Goal: Task Accomplishment & Management: Use online tool/utility

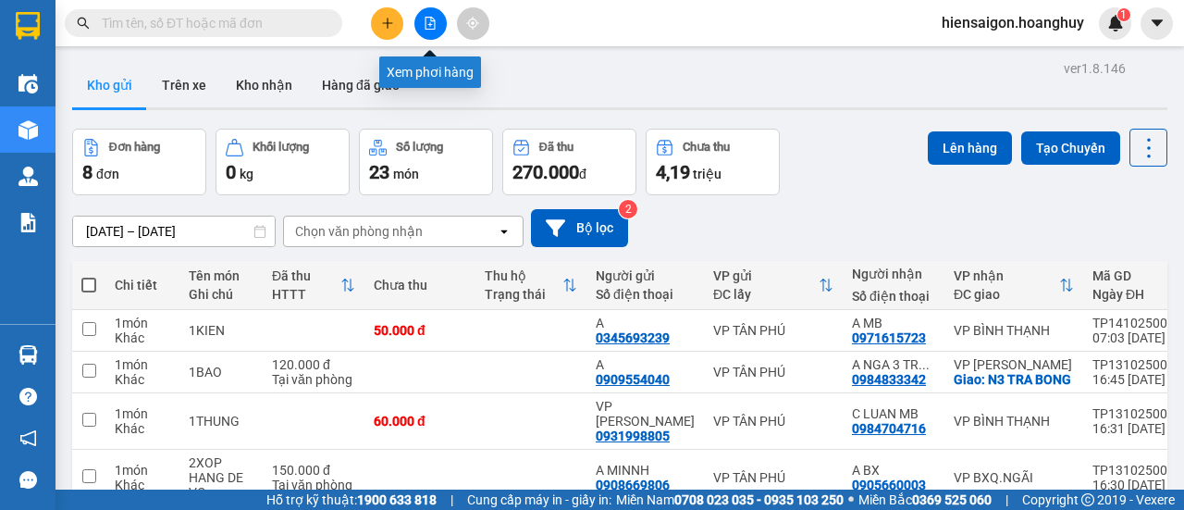
click at [431, 24] on icon "file-add" at bounding box center [431, 23] width 10 height 13
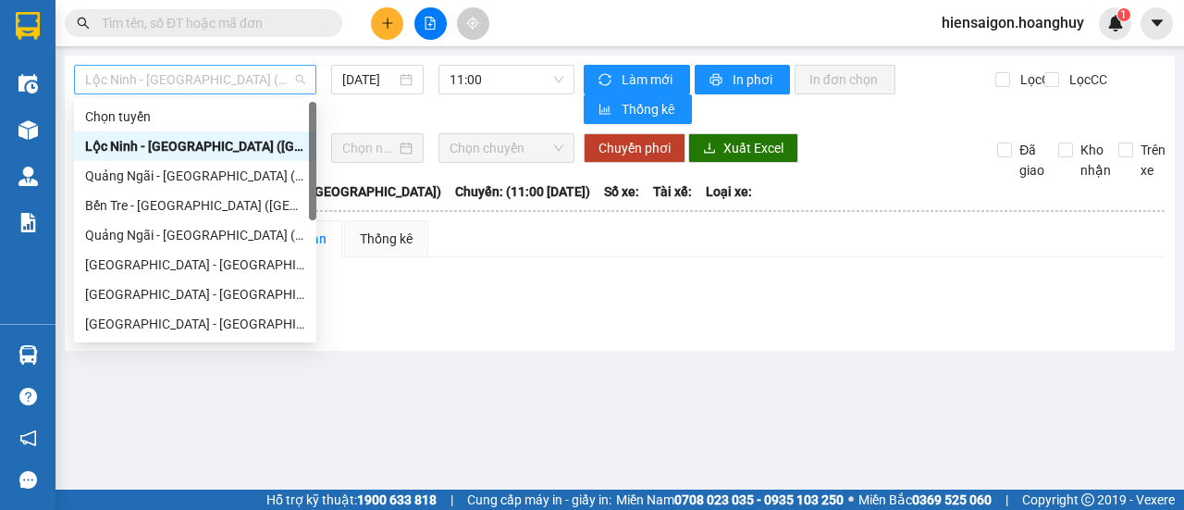
click at [163, 75] on span "Lộc Ninh - Quảng Ngãi (Hàng Hóa)" at bounding box center [195, 80] width 220 height 28
click at [172, 177] on div "Quảng Ngãi - Sài Gòn (Hàng Hoá)" at bounding box center [195, 176] width 220 height 20
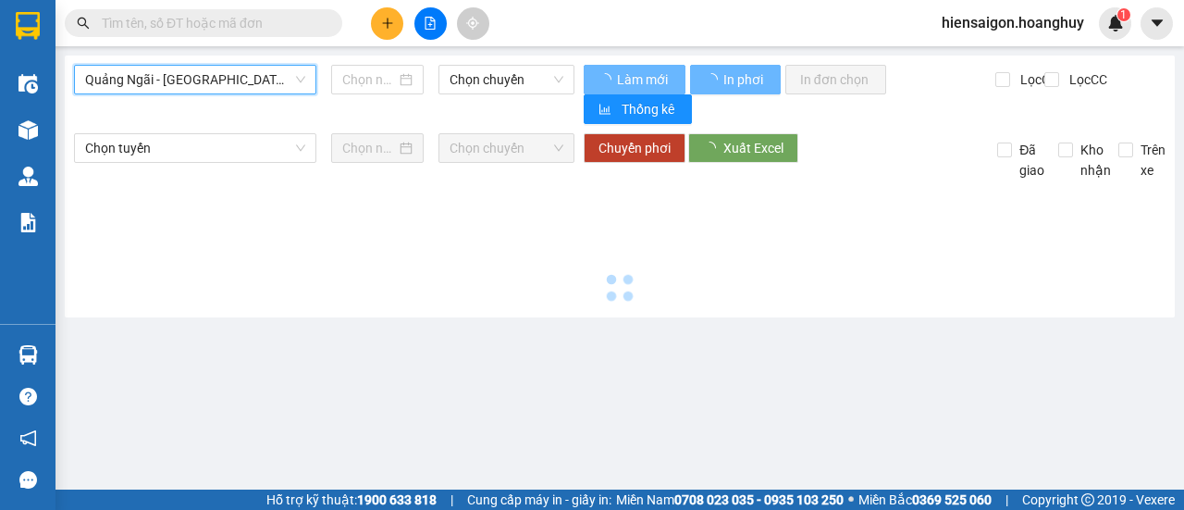
type input "14/10/2025"
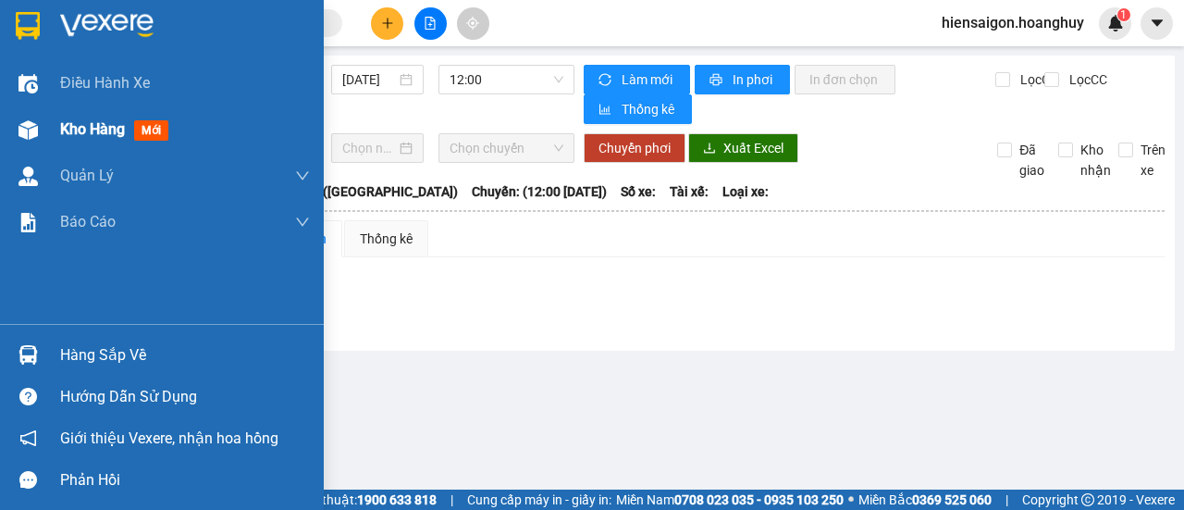
click at [83, 131] on span "Kho hàng" at bounding box center [92, 129] width 65 height 18
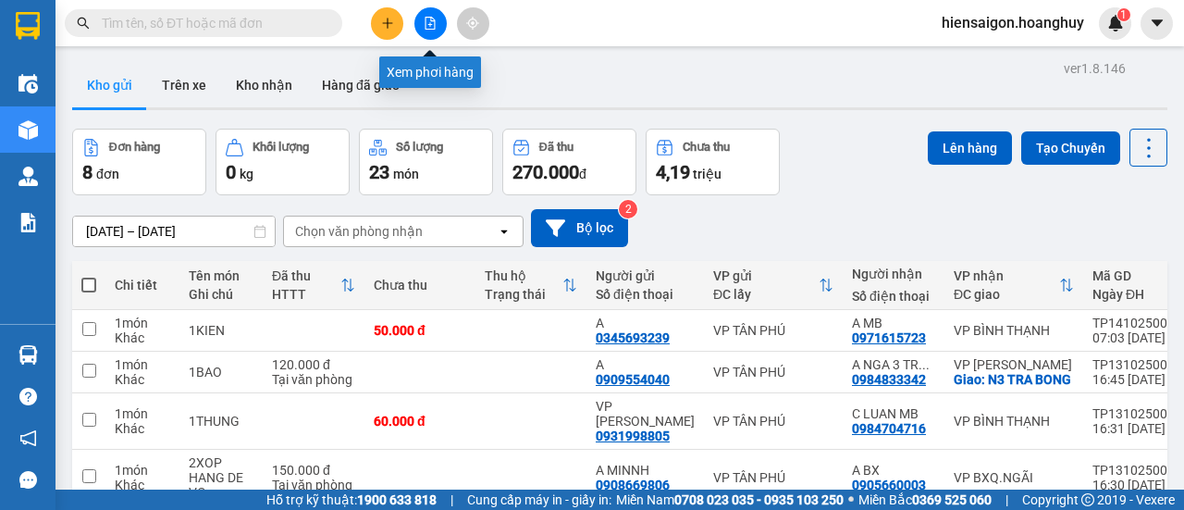
click at [431, 18] on icon "file-add" at bounding box center [430, 23] width 13 height 13
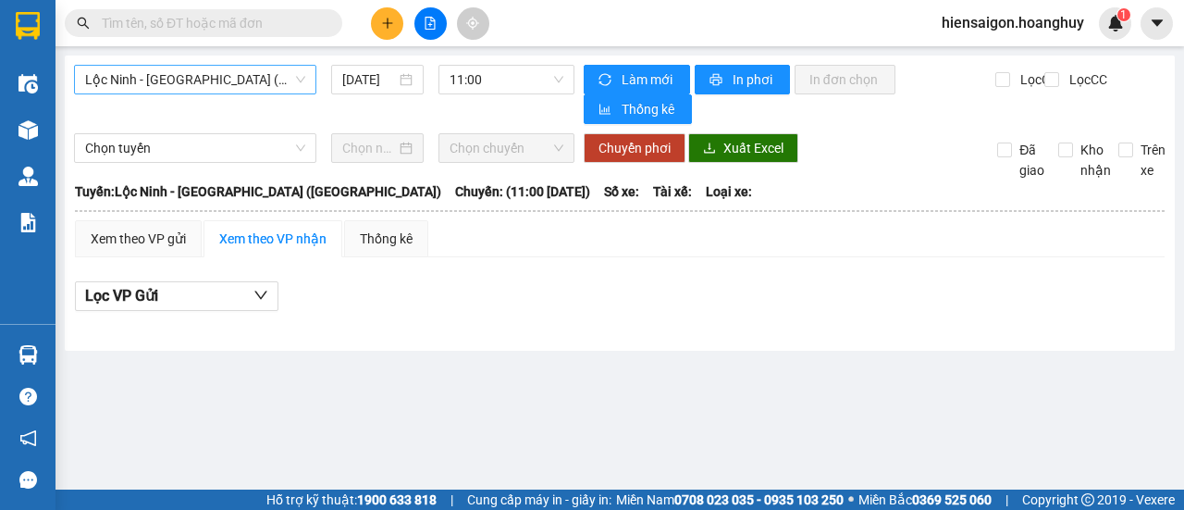
click at [154, 84] on span "Lộc Ninh - Quảng Ngãi (Hàng Hóa)" at bounding box center [195, 80] width 220 height 28
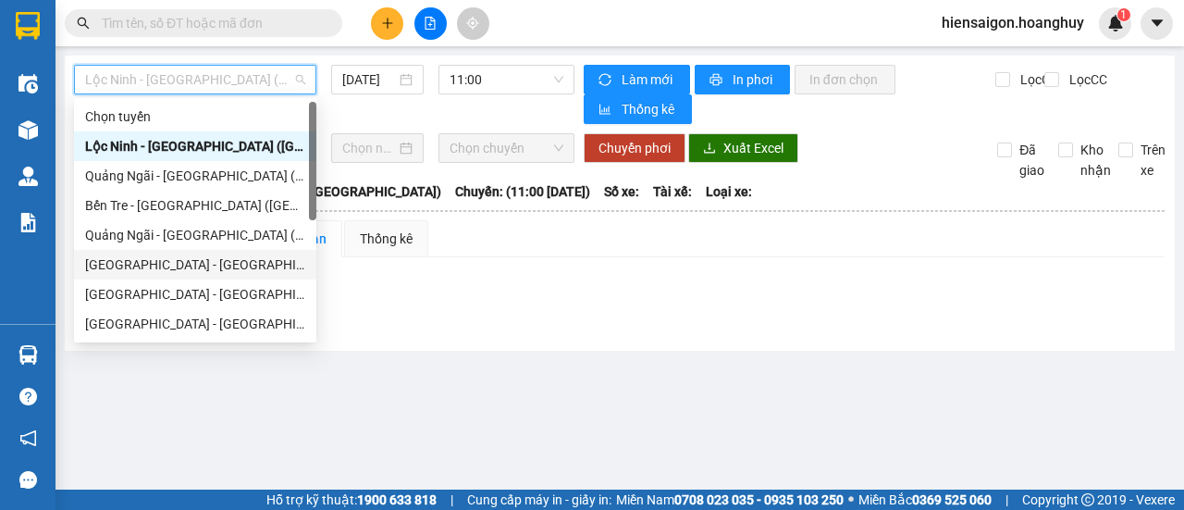
click at [134, 268] on div "Sài Gòn - Quảng Ngãi (Hàng Hoá)" at bounding box center [195, 264] width 220 height 20
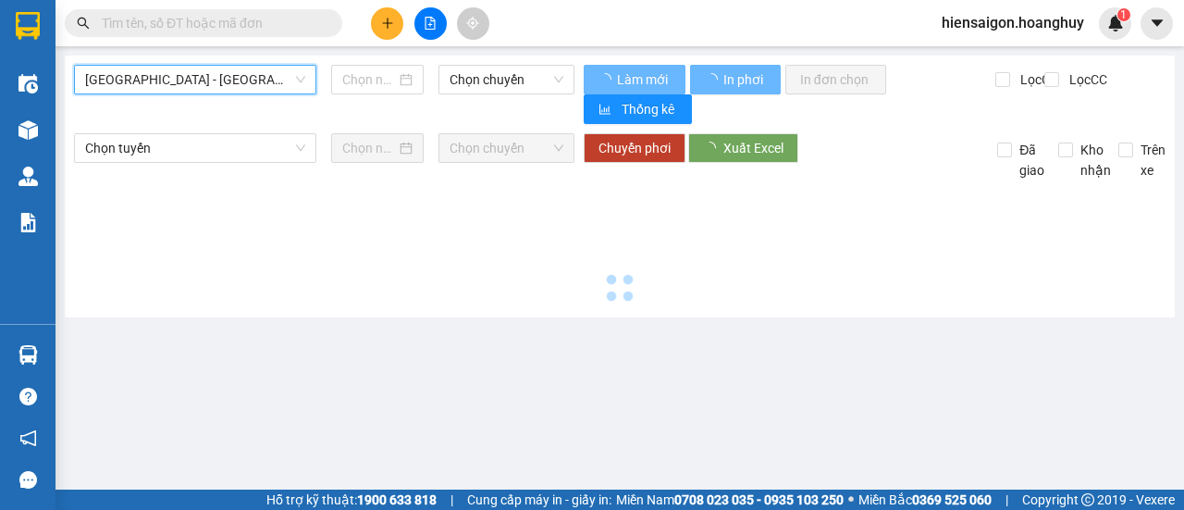
type input "14/10/2025"
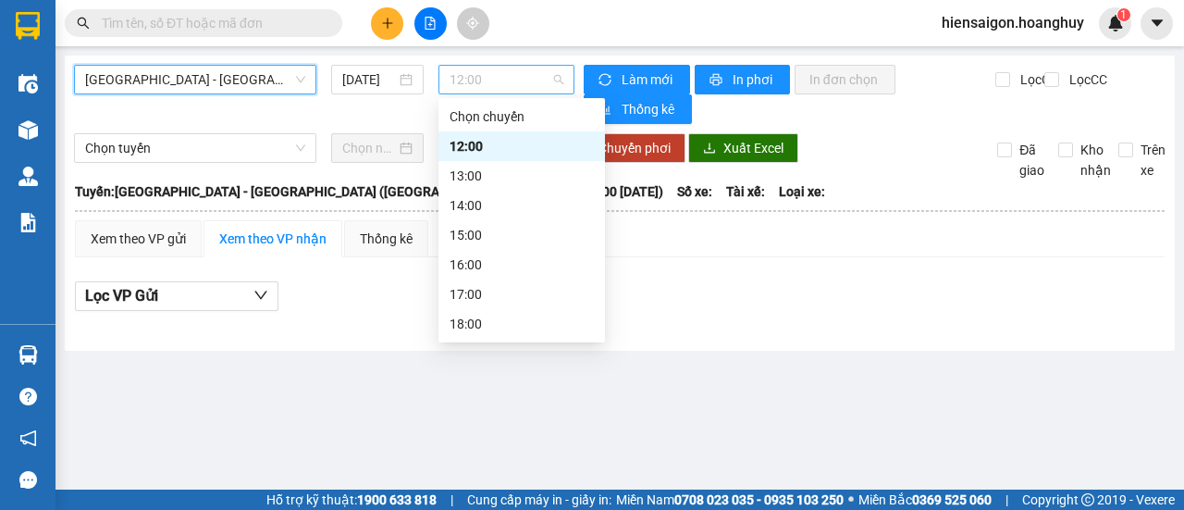
click at [501, 77] on span "12:00" at bounding box center [506, 80] width 113 height 28
click at [236, 74] on span "Sài Gòn - Quảng Ngãi (Hàng Hoá)" at bounding box center [195, 80] width 220 height 28
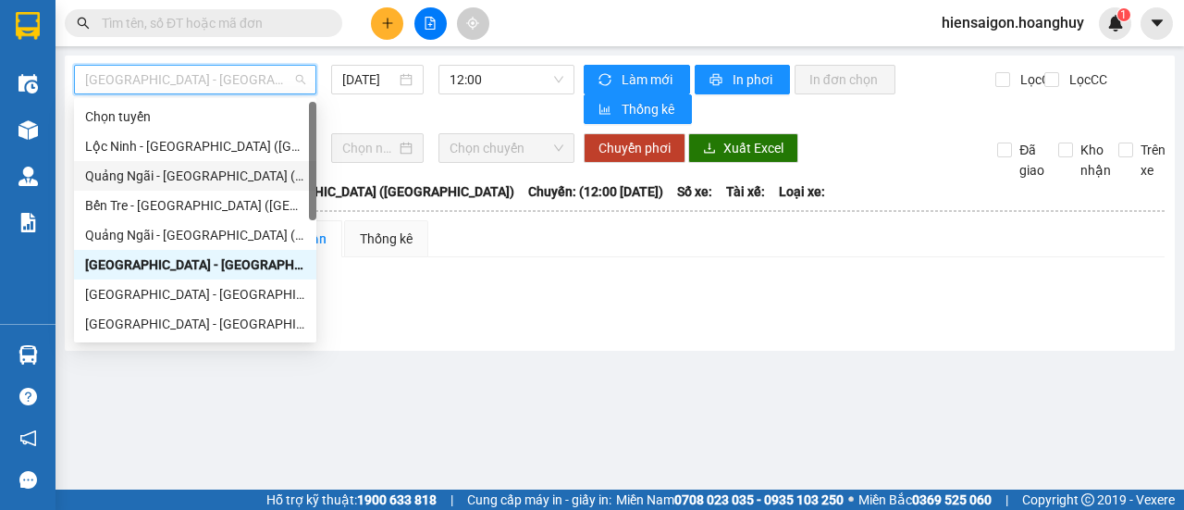
click at [193, 167] on div "Quảng Ngãi - Sài Gòn (Hàng Hoá)" at bounding box center [195, 176] width 220 height 20
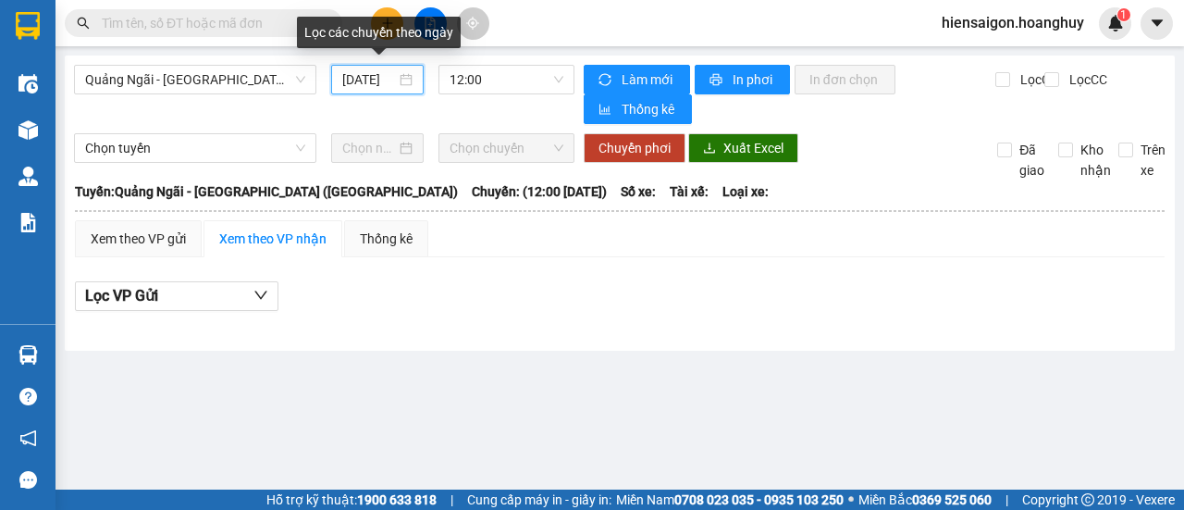
click at [374, 82] on input "14/10/2025" at bounding box center [369, 79] width 54 height 20
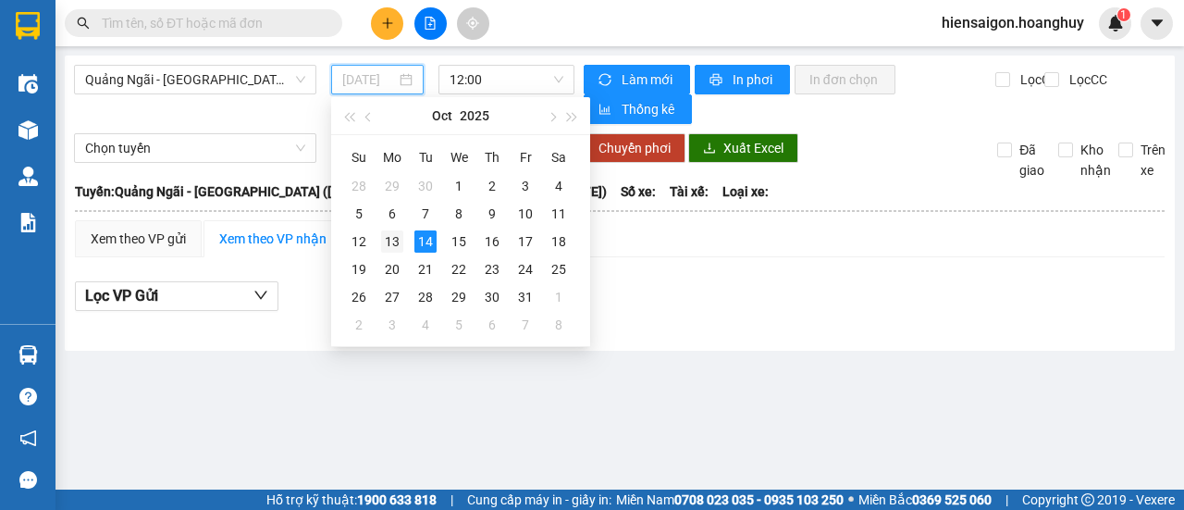
click at [389, 235] on div "13" at bounding box center [392, 241] width 22 height 22
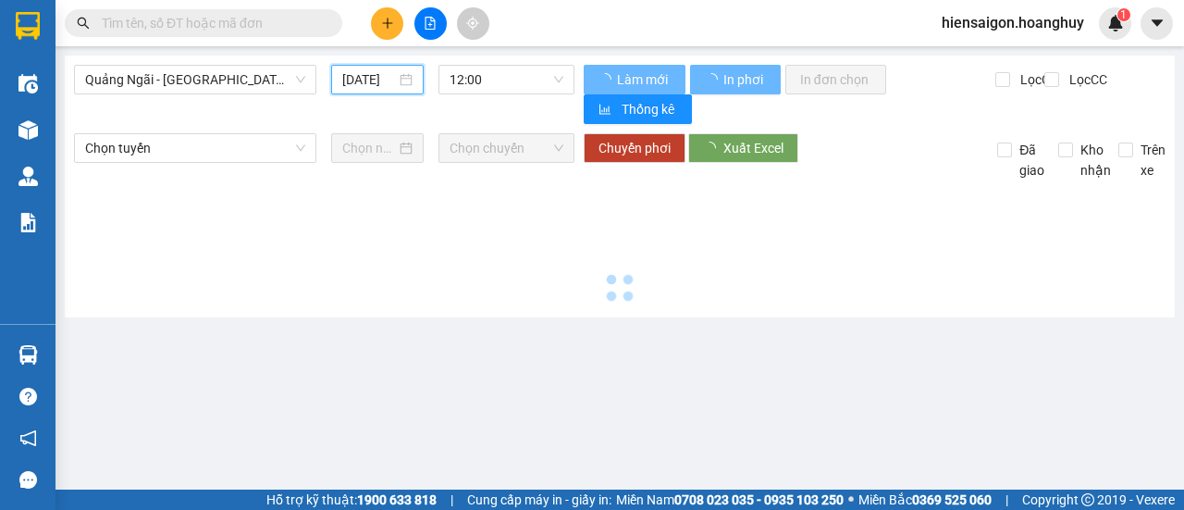
type input "13/10/2025"
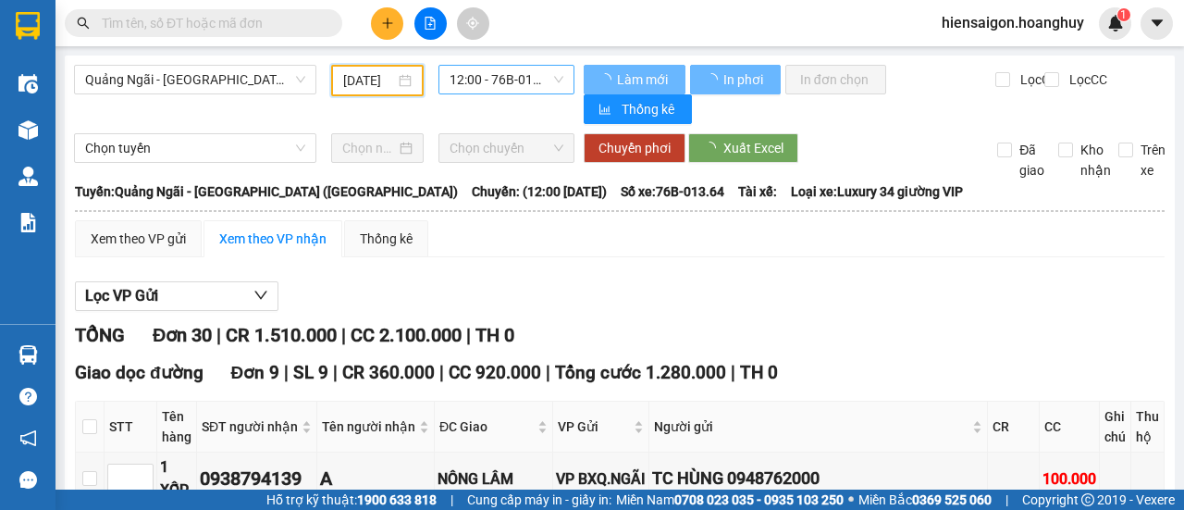
click at [493, 74] on span "12:00 - 76B-013.64" at bounding box center [506, 80] width 113 height 28
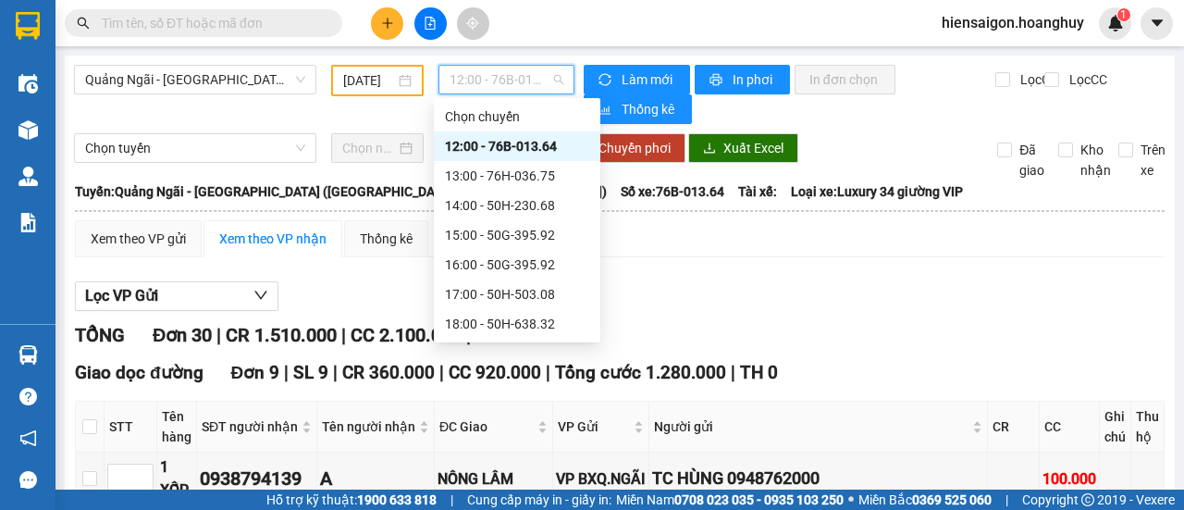
click at [503, 145] on div "12:00 - 76B-013.64" at bounding box center [517, 146] width 144 height 20
click at [502, 76] on span "12:00 - 76B-013.64" at bounding box center [506, 80] width 113 height 28
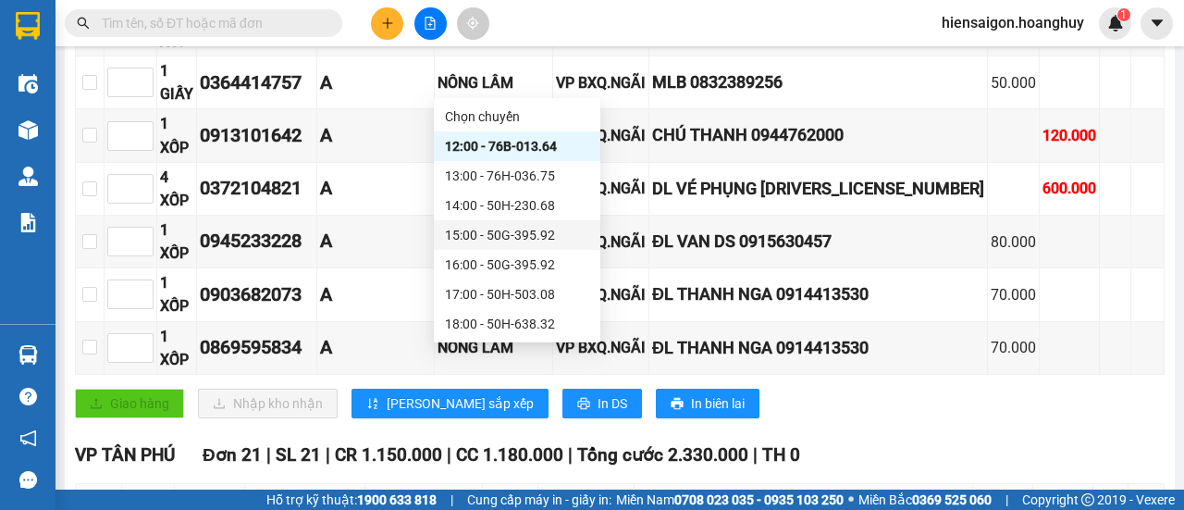
scroll to position [463, 0]
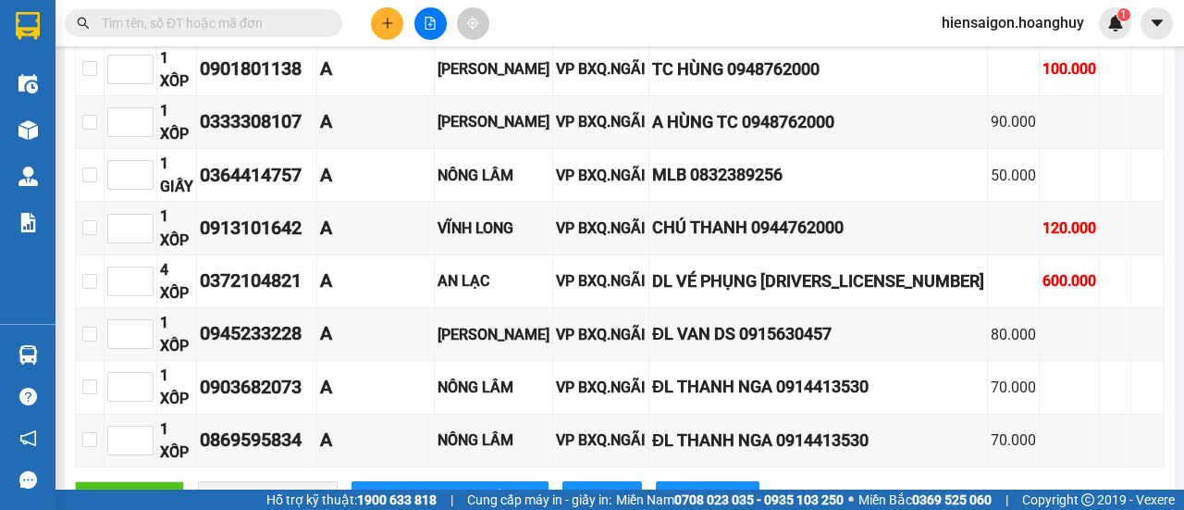
click at [822, 332] on div "Giao dọc đường Đơn 9 | SL 9 | CR 360.000 | CC 920.000 | Tổng cước 1.280.000 | T…" at bounding box center [620, 209] width 1090 height 627
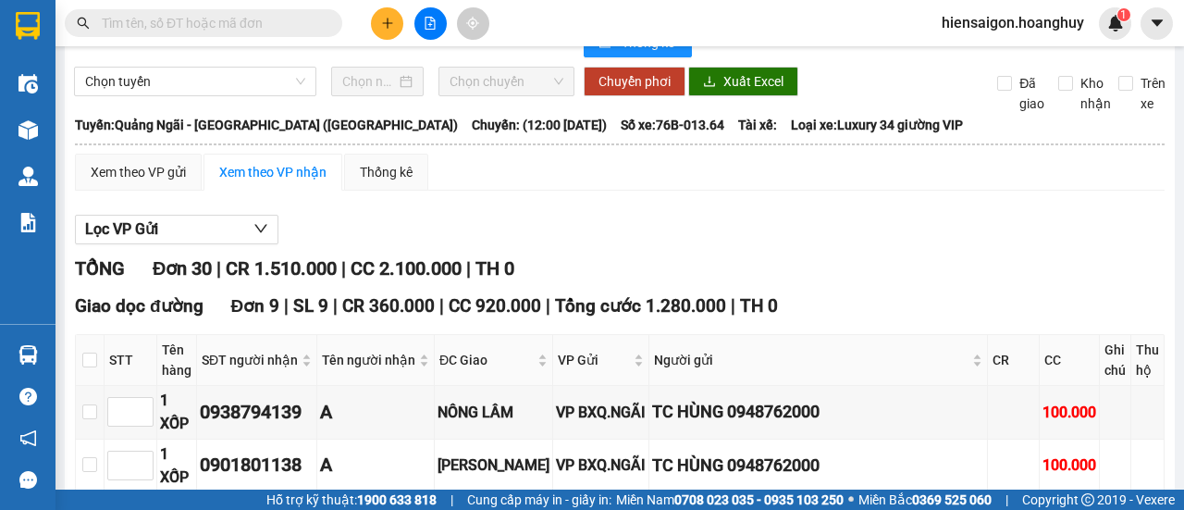
scroll to position [0, 0]
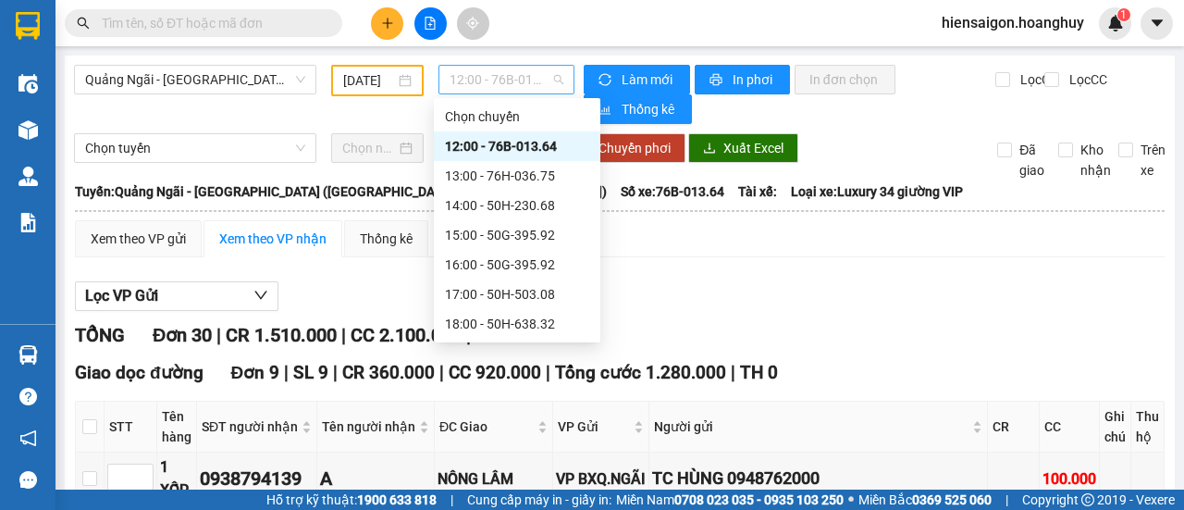
click at [507, 71] on span "12:00 - 76B-013.64" at bounding box center [506, 80] width 113 height 28
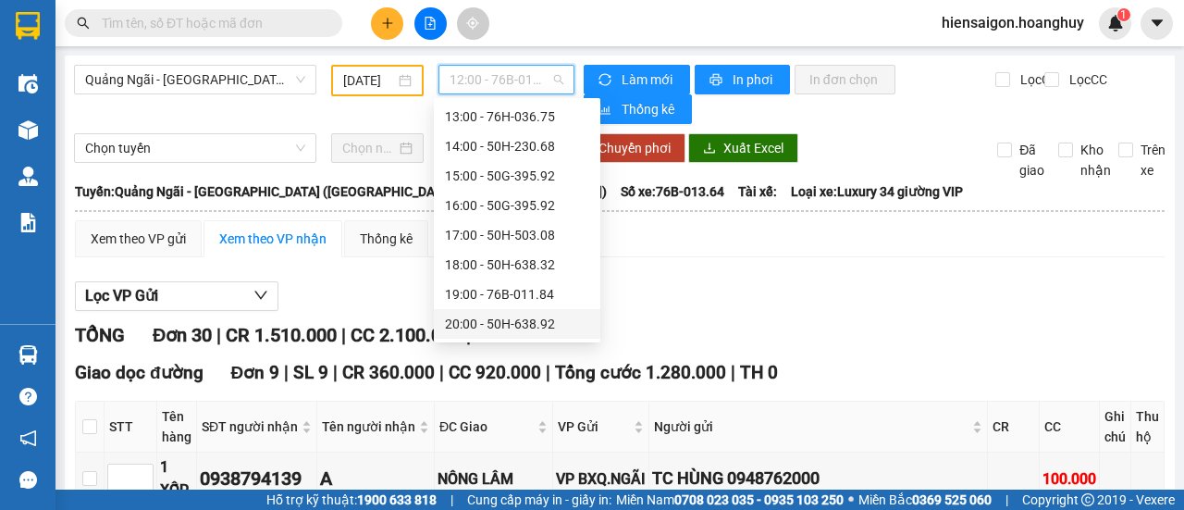
click at [511, 320] on div "20:00 - 50H-638.92" at bounding box center [517, 324] width 144 height 20
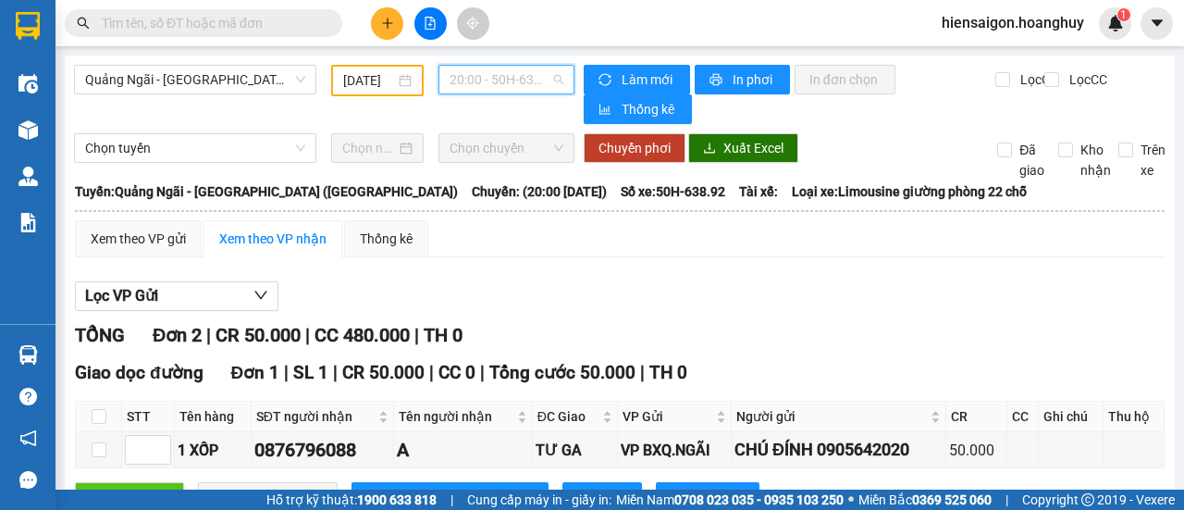
click at [477, 93] on span "20:00 - 50H-638.92" at bounding box center [506, 80] width 113 height 28
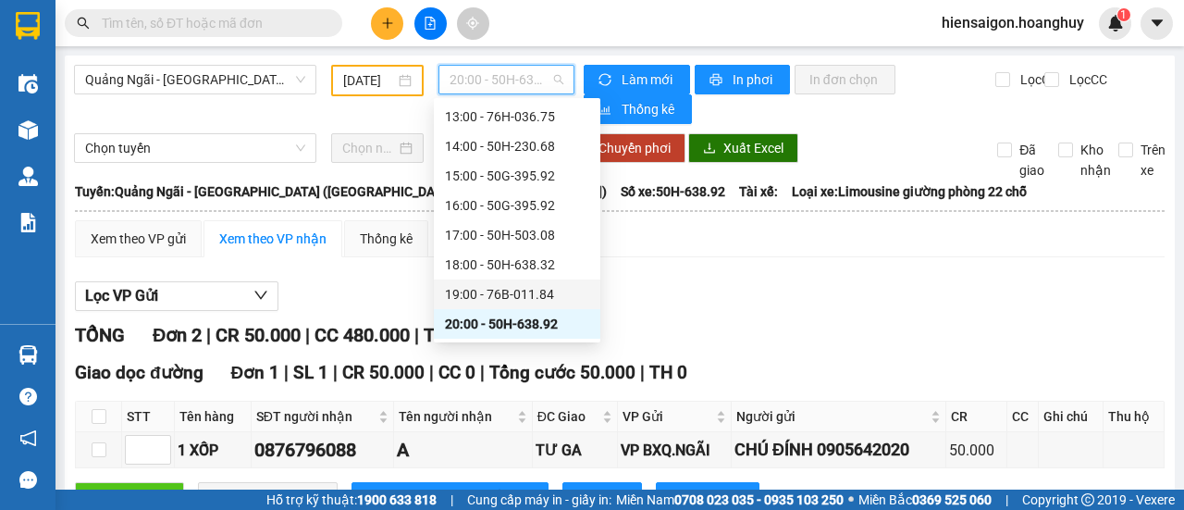
click at [518, 293] on div "19:00 - 76B-011.84" at bounding box center [517, 294] width 144 height 20
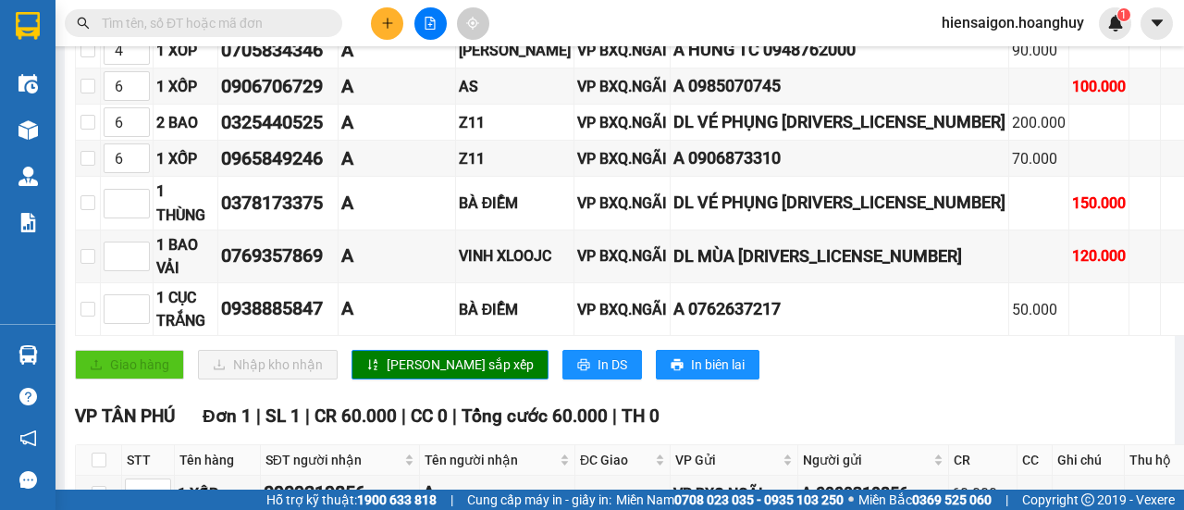
scroll to position [810, 0]
